Goal: Task Accomplishment & Management: Complete application form

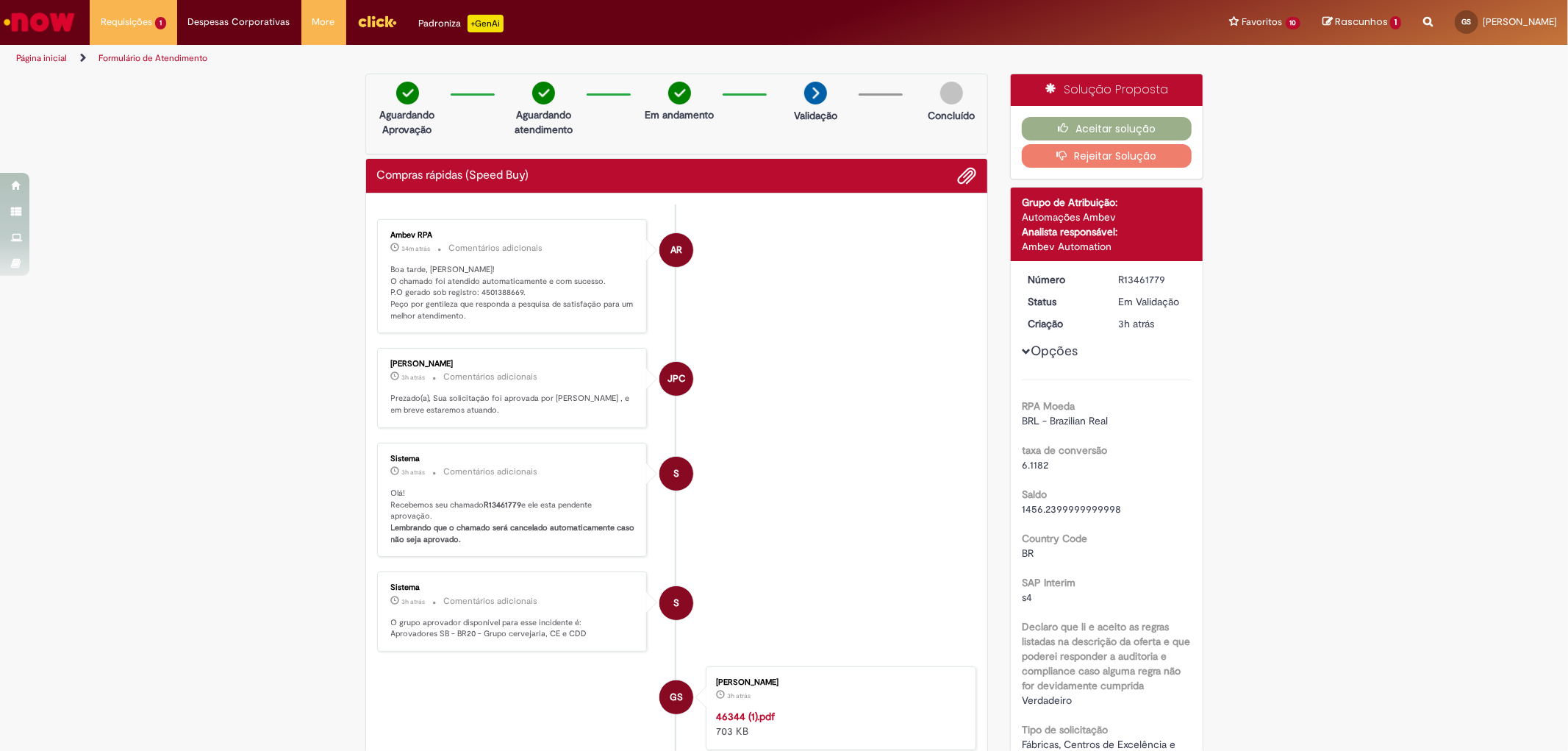
click at [771, 281] on li "AR Ambev RPA 34m atrás 34 minutos atrás Comentários adicionais Boa tarde, Gabri…" at bounding box center [677, 276] width 600 height 115
click at [491, 289] on p "Boa tarde, [PERSON_NAME]! O chamado foi atendido automaticamente e com sucesso.…" at bounding box center [514, 293] width 245 height 58
copy p "4501388669"
click at [743, 363] on li "JPC Juliana Parizotto Coelho 3h atrás 3 horas atrás Comentários adicionais Prez…" at bounding box center [677, 388] width 600 height 80
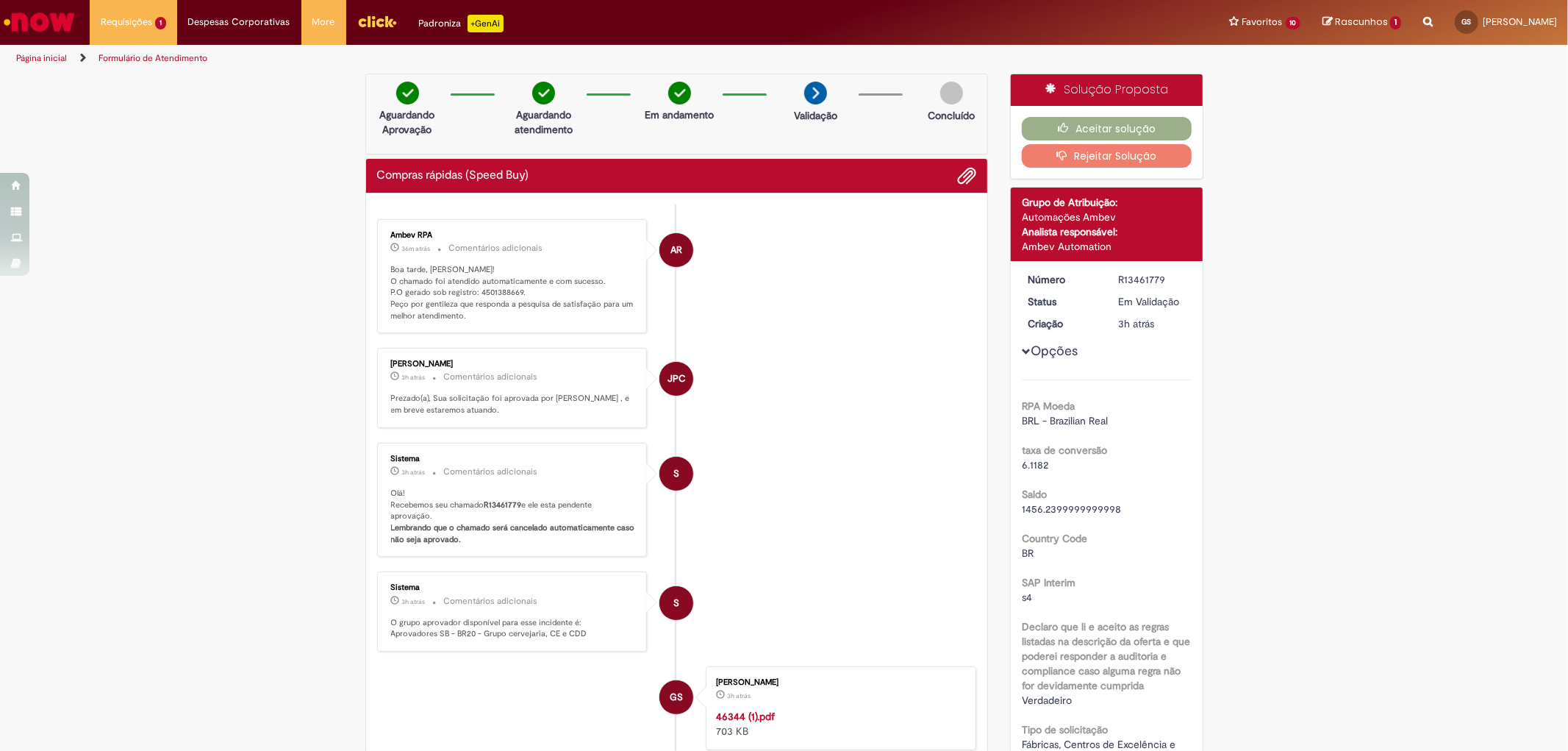
click at [492, 295] on p "Boa tarde, [PERSON_NAME]! O chamado foi atendido automaticamente e com sucesso.…" at bounding box center [514, 293] width 245 height 58
click at [492, 294] on p "Boa tarde, [PERSON_NAME]! O chamado foi atendido automaticamente e com sucesso.…" at bounding box center [514, 293] width 245 height 58
copy p "P.O gerado sob registro: 4501388669."
click at [696, 302] on li "AR Ambev RPA 36m atrás 36 minutos atrás Comentários adicionais Boa tarde, Gabri…" at bounding box center [677, 276] width 600 height 115
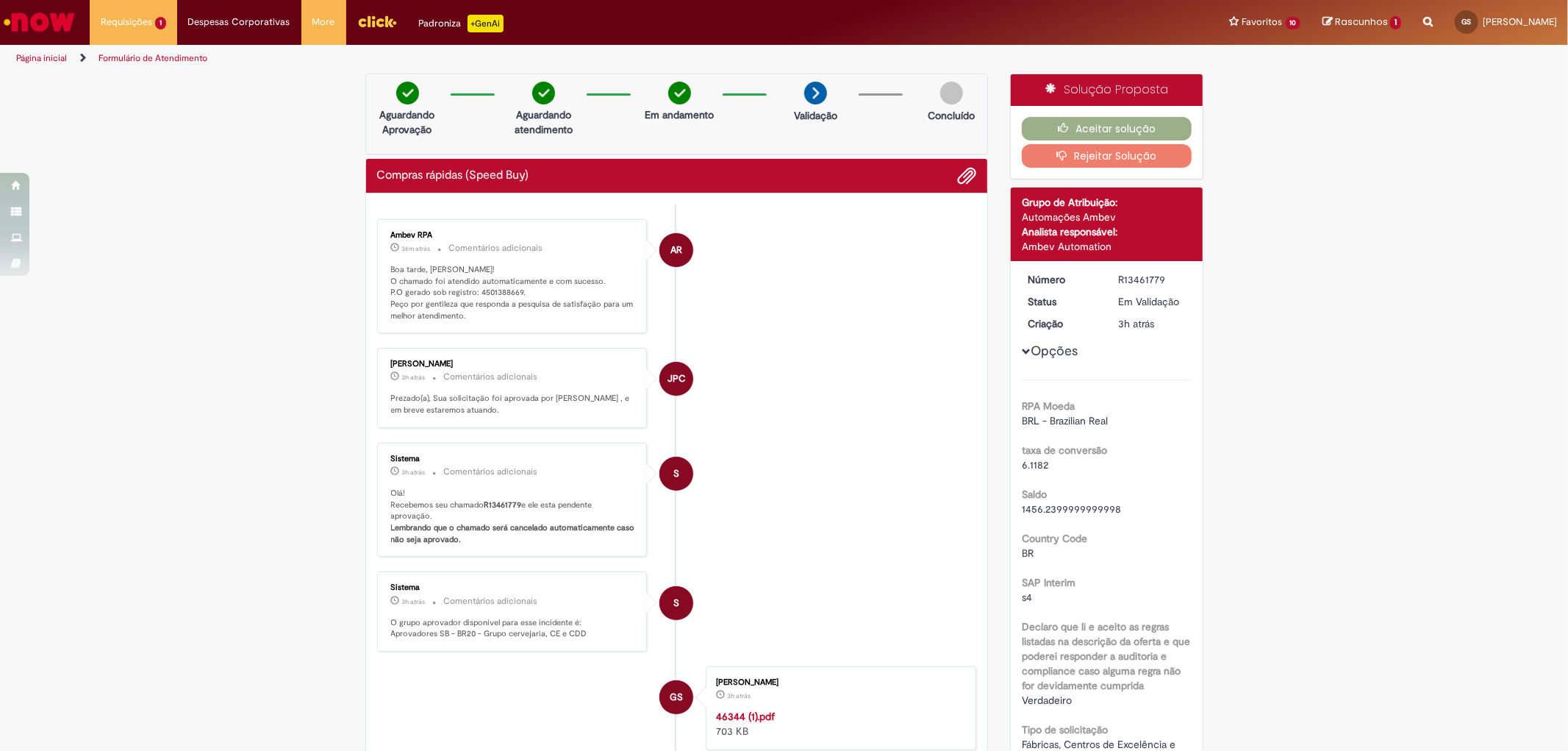
click at [484, 291] on p "Boa tarde, [PERSON_NAME]! O chamado foi atendido automaticamente e com sucesso.…" at bounding box center [514, 293] width 245 height 58
copy p "4501388669"
click at [1084, 128] on button "Aceitar solução" at bounding box center [1107, 129] width 170 height 24
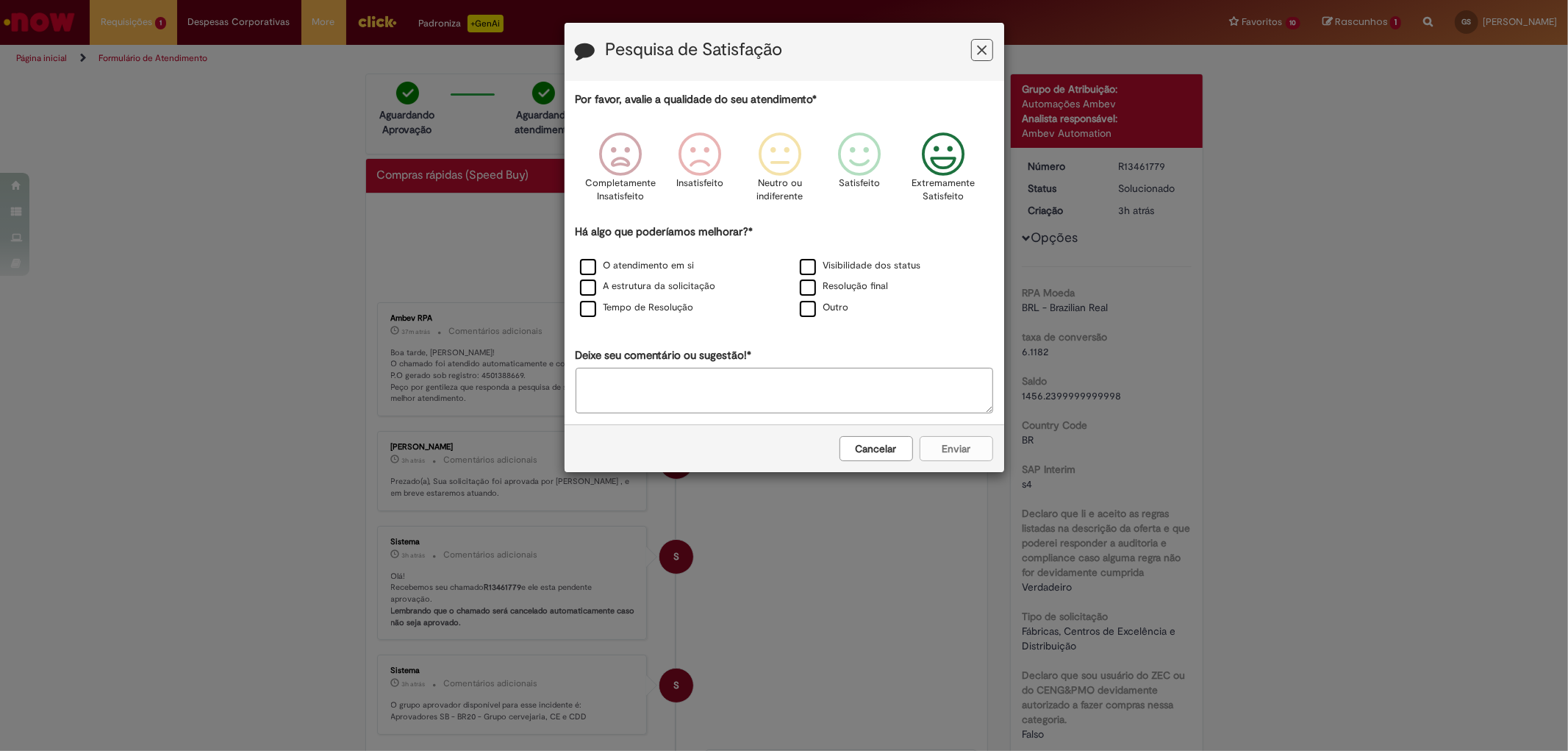
click at [932, 155] on icon "Feedback" at bounding box center [943, 154] width 55 height 44
click at [647, 308] on label "Tempo de Resolução" at bounding box center [637, 308] width 114 height 14
click at [874, 292] on label "Resolução final" at bounding box center [844, 286] width 89 height 14
click at [960, 466] on div "Cancelar Enviar" at bounding box center [784, 449] width 440 height 48
click at [942, 444] on button "Enviar" at bounding box center [957, 449] width 74 height 25
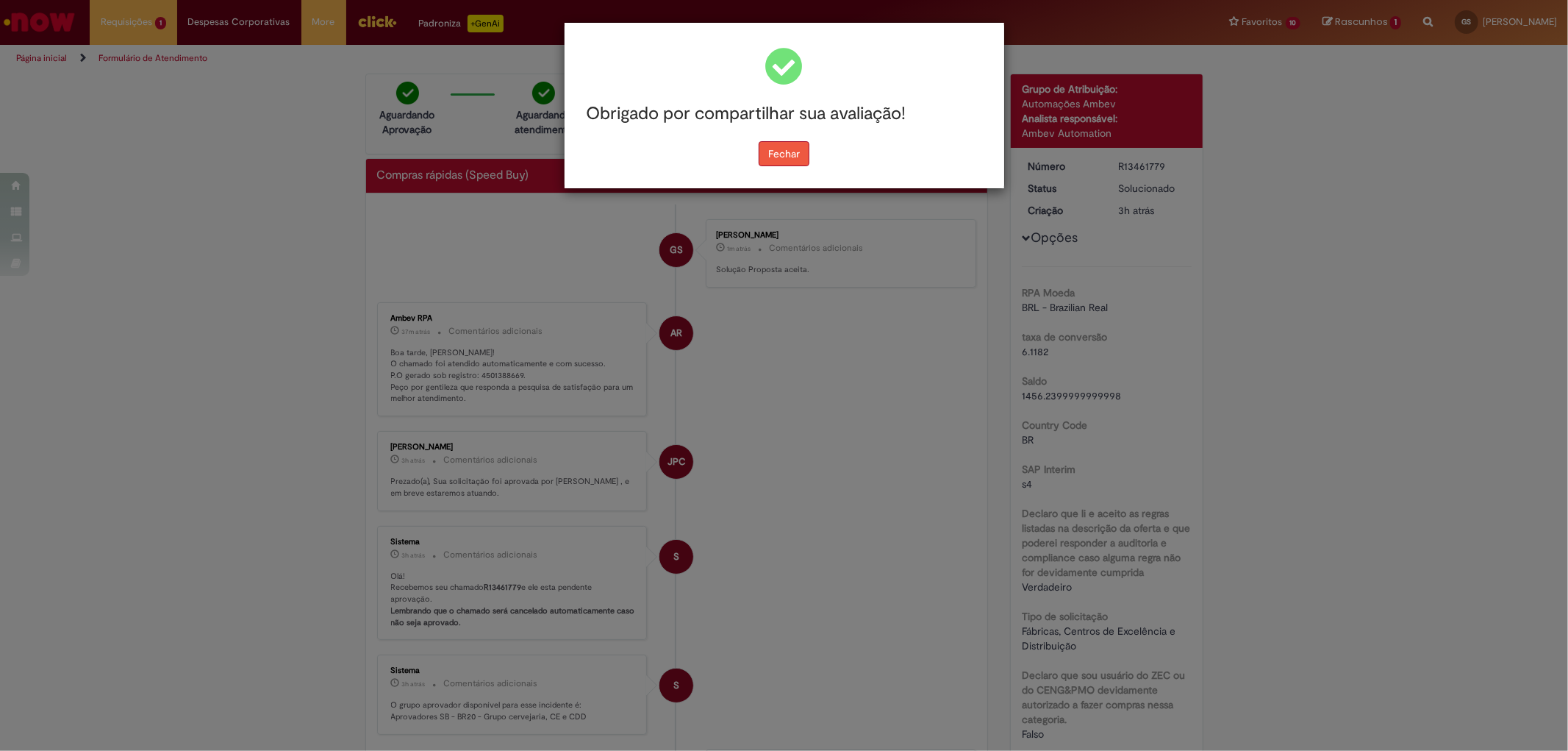
click at [805, 149] on button "Fechar" at bounding box center [784, 154] width 51 height 25
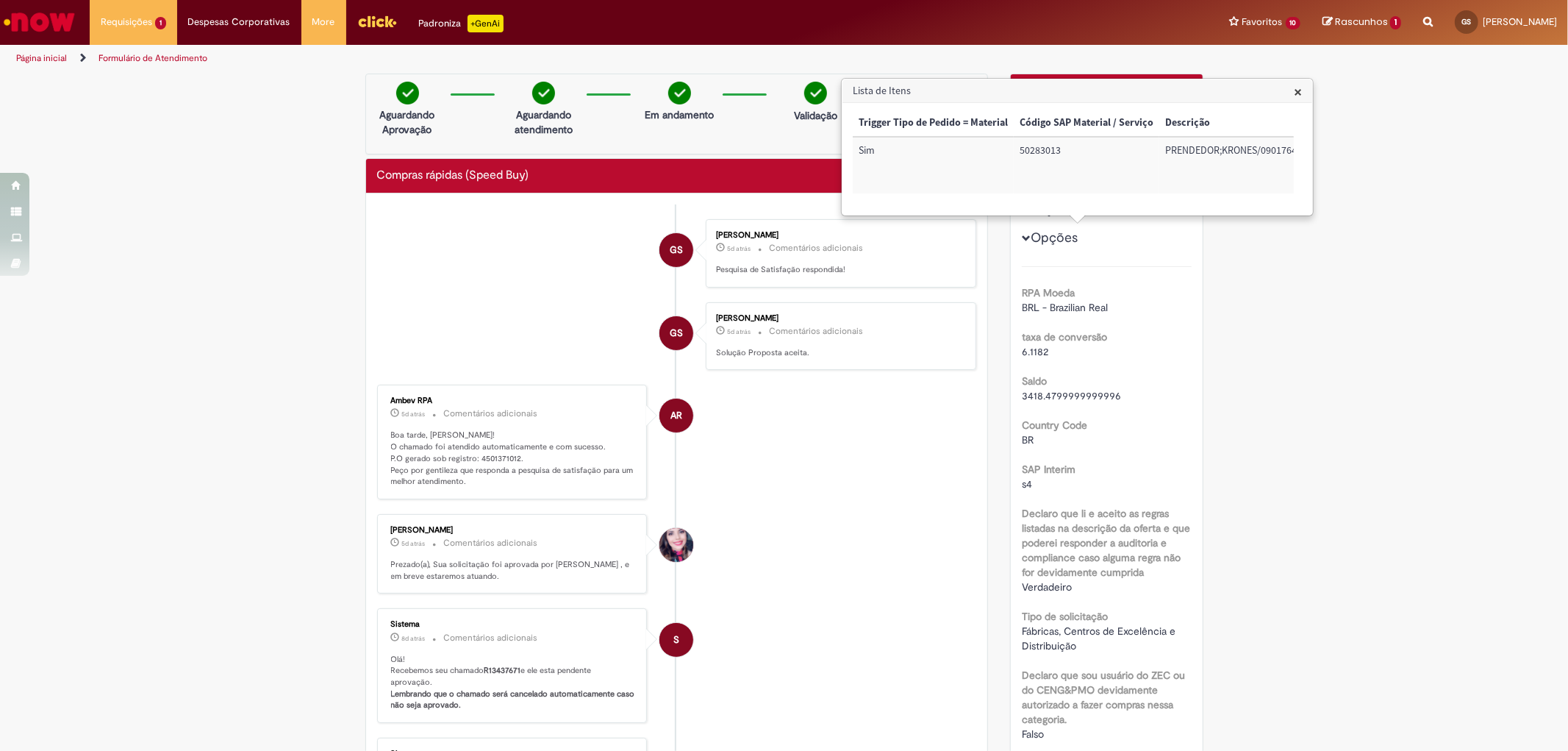
scroll to position [0, 98]
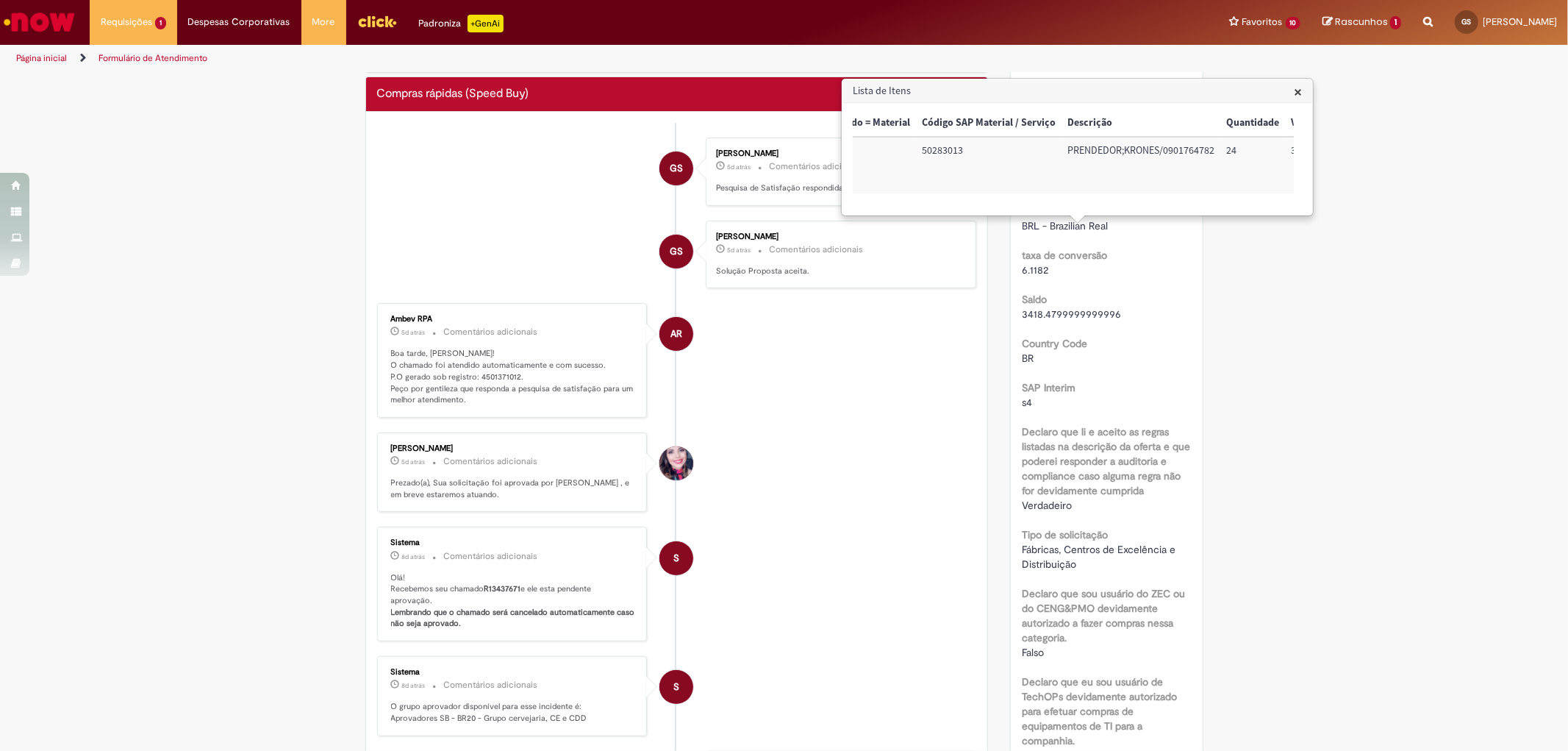
scroll to position [0, 0]
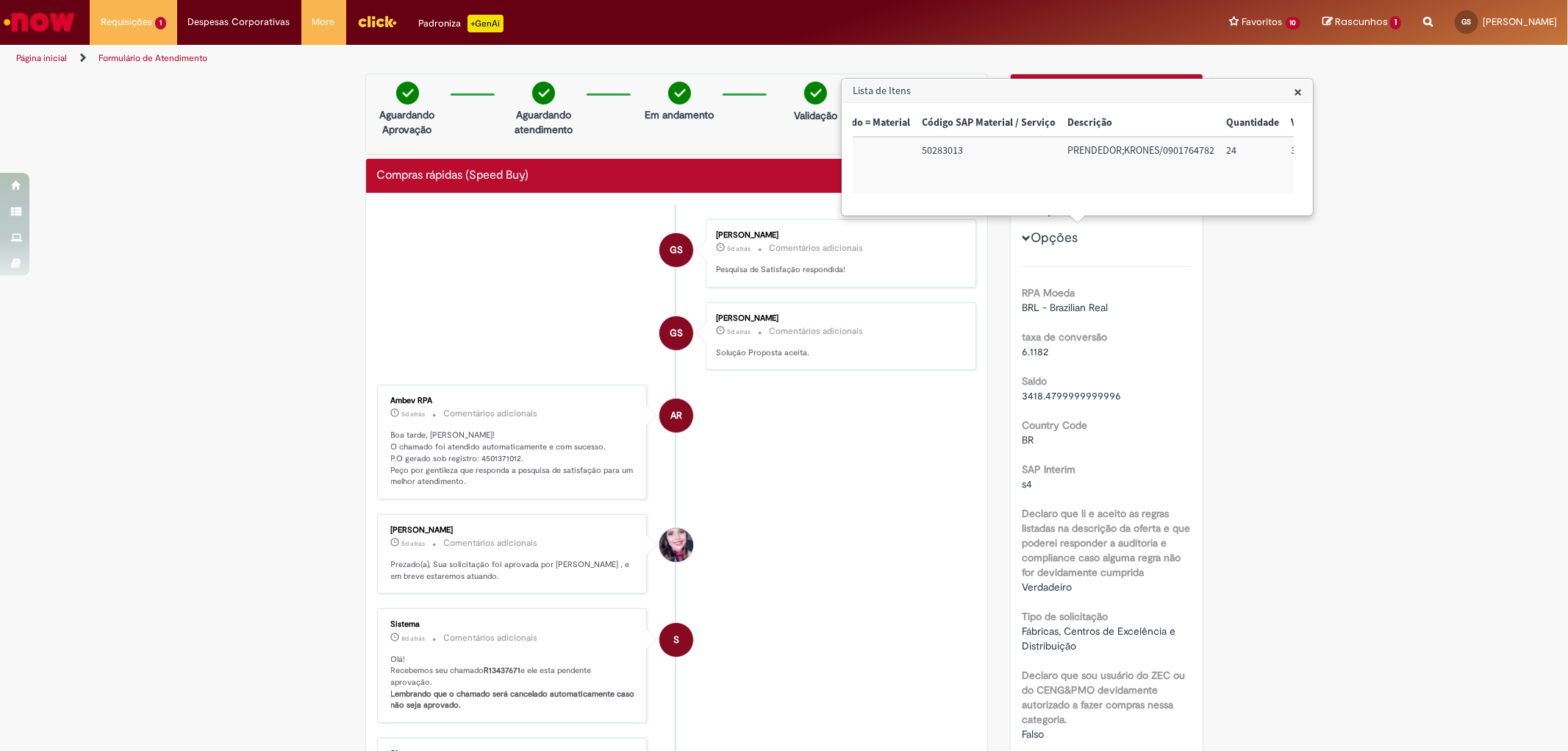
click at [890, 499] on li "AR Ambev RPA 5d atrás 5 dias atrás Comentários adicionais Boa tarde, Gabriel! O…" at bounding box center [677, 442] width 600 height 115
